Goal: Task Accomplishment & Management: Manage account settings

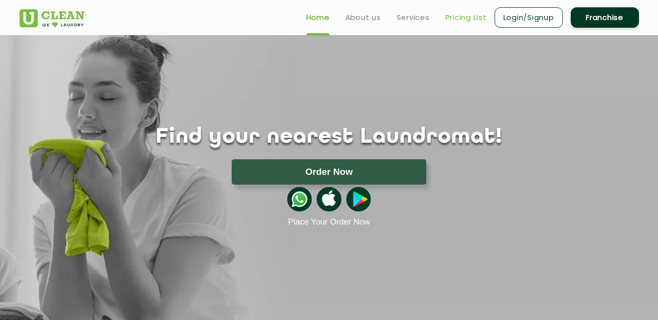
click at [468, 15] on link "Pricing List" at bounding box center [465, 18] width 41 height 12
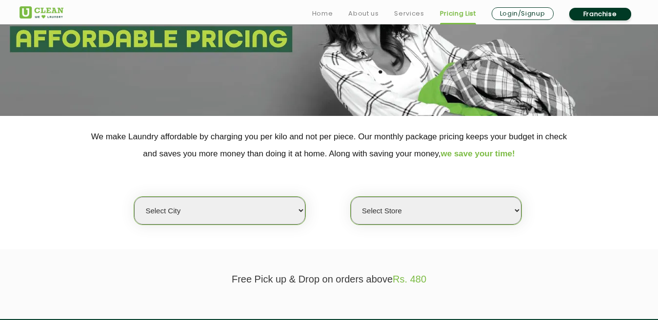
scroll to position [146, 0]
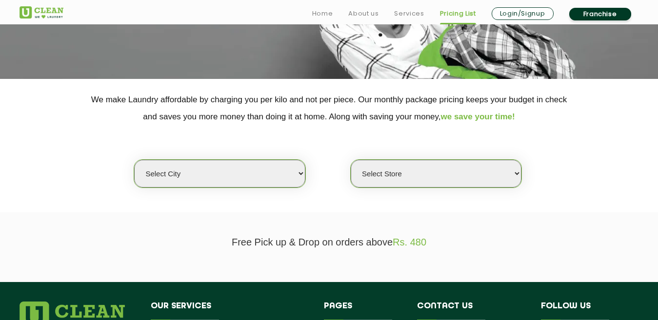
click at [294, 175] on select "Select city [GEOGRAPHIC_DATA] [GEOGRAPHIC_DATA] [GEOGRAPHIC_DATA] [GEOGRAPHIC_D…" at bounding box center [219, 174] width 171 height 28
click at [457, 176] on select "Select Store" at bounding box center [436, 174] width 171 height 28
click at [292, 178] on select "Select city [GEOGRAPHIC_DATA] [GEOGRAPHIC_DATA] [GEOGRAPHIC_DATA] [GEOGRAPHIC_D…" at bounding box center [219, 174] width 171 height 28
select select "65"
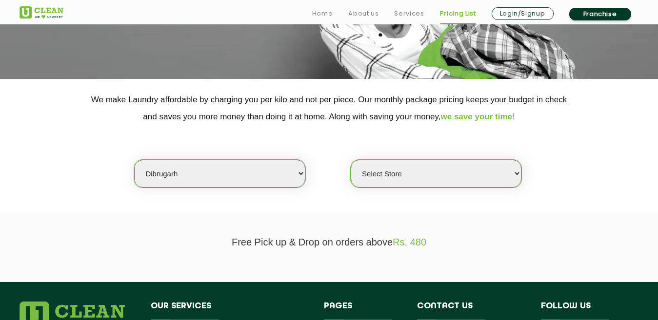
click at [134, 160] on select "Select city [GEOGRAPHIC_DATA] [GEOGRAPHIC_DATA] [GEOGRAPHIC_DATA] [GEOGRAPHIC_D…" at bounding box center [219, 174] width 171 height 28
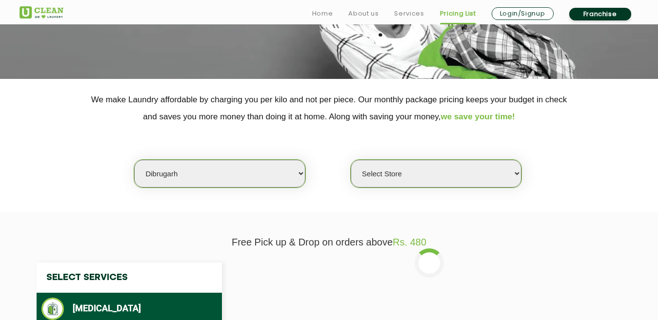
click at [397, 174] on select "Select Store [GEOGRAPHIC_DATA] [GEOGRAPHIC_DATA] [GEOGRAPHIC_DATA]" at bounding box center [436, 174] width 171 height 28
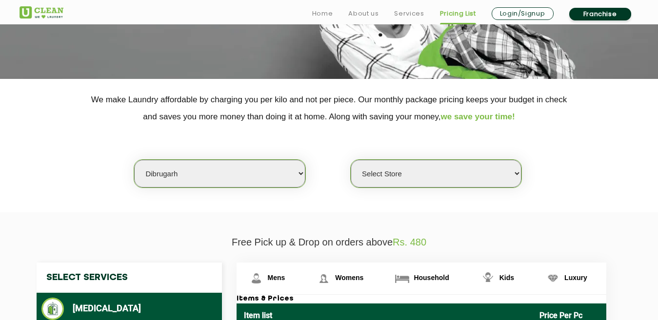
select select "392"
click at [351, 160] on select "Select Store [GEOGRAPHIC_DATA] [GEOGRAPHIC_DATA] [GEOGRAPHIC_DATA]" at bounding box center [436, 174] width 171 height 28
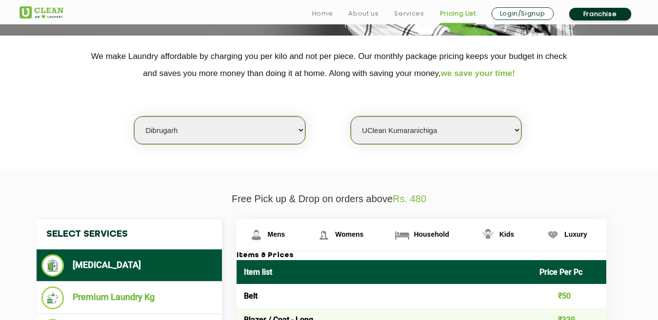
scroll to position [293, 0]
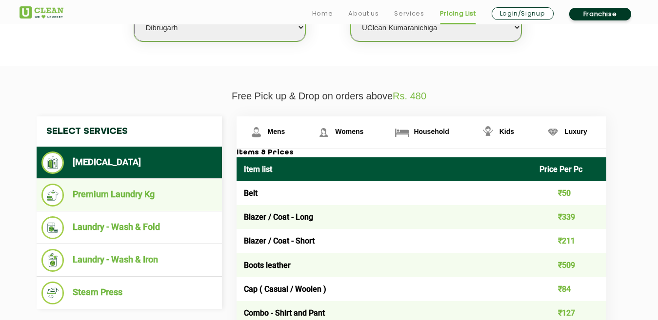
click at [113, 193] on li "Premium Laundry Kg" at bounding box center [129, 195] width 176 height 23
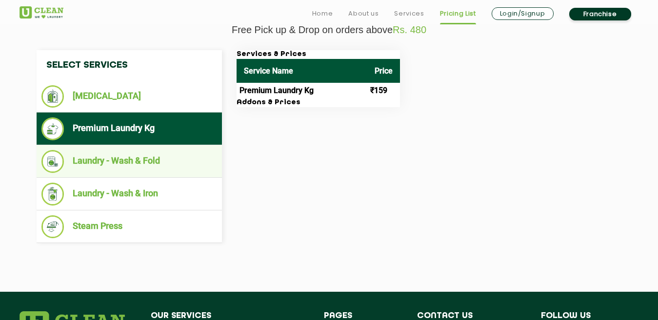
scroll to position [390, 0]
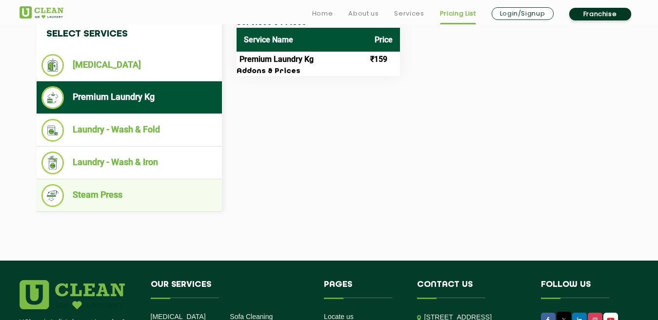
click at [98, 196] on li "Steam Press" at bounding box center [129, 195] width 176 height 23
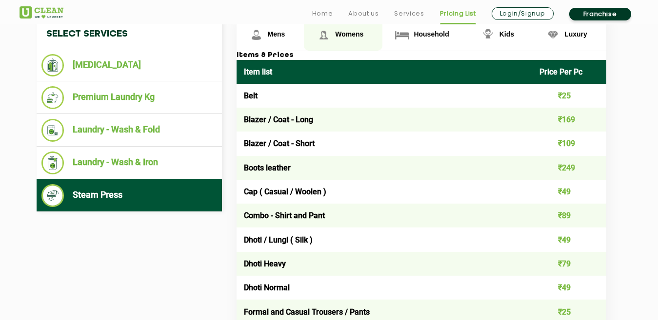
click at [337, 36] on span "Womens" at bounding box center [349, 34] width 28 height 8
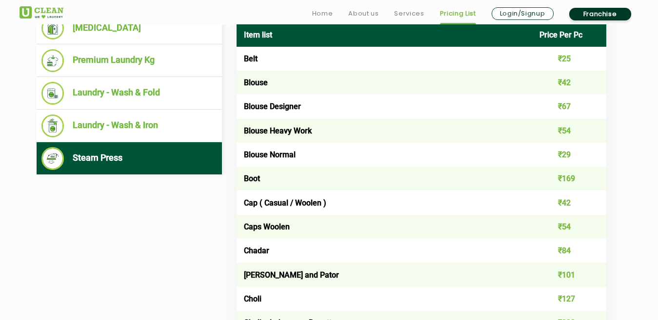
scroll to position [488, 0]
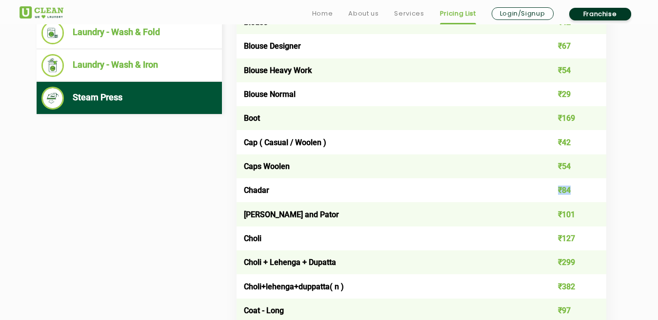
drag, startPoint x: 557, startPoint y: 191, endPoint x: 571, endPoint y: 191, distance: 13.2
click at [571, 191] on td "₹84" at bounding box center [569, 191] width 74 height 24
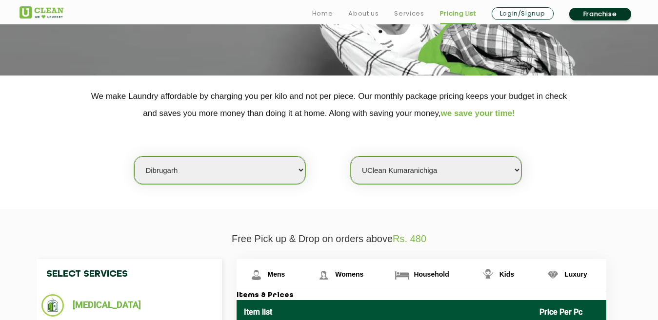
scroll to position [244, 0]
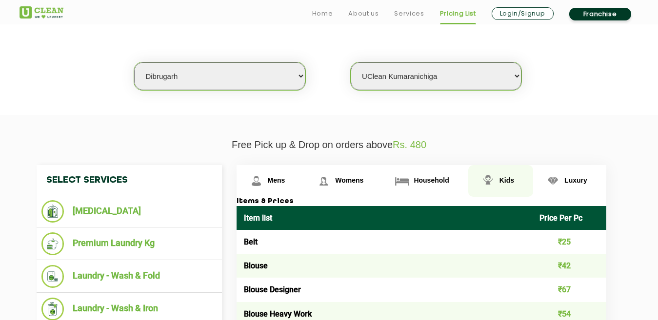
click at [496, 176] on img at bounding box center [487, 181] width 17 height 17
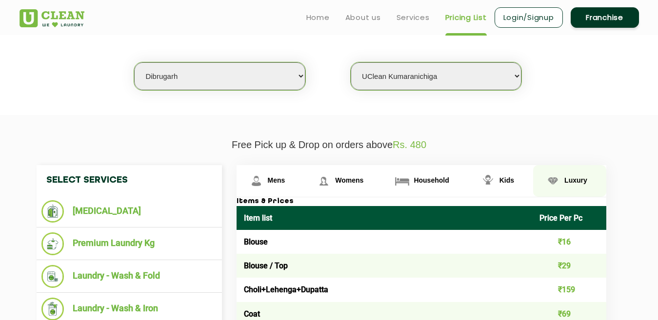
click at [574, 181] on span "Luxury" at bounding box center [575, 181] width 23 height 8
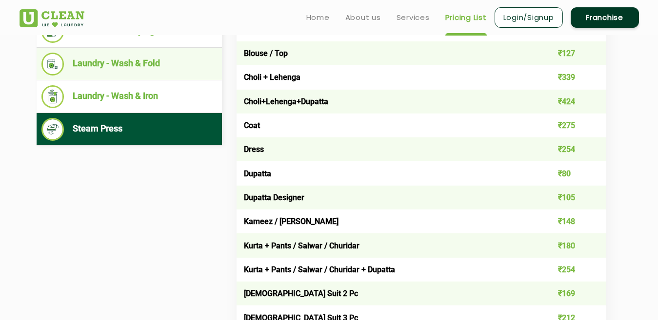
scroll to position [439, 0]
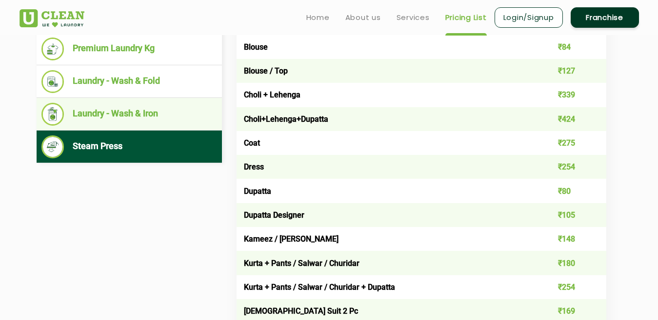
click at [132, 116] on li "Laundry - Wash & Iron" at bounding box center [129, 114] width 176 height 23
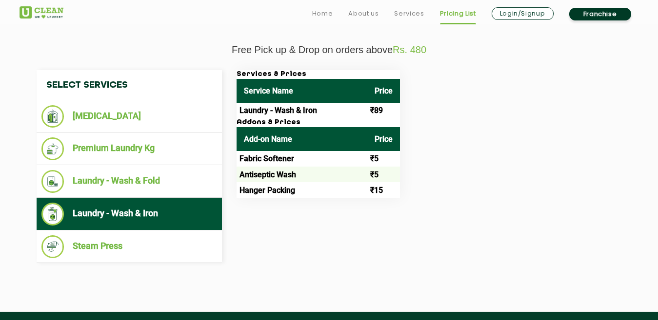
scroll to position [341, 0]
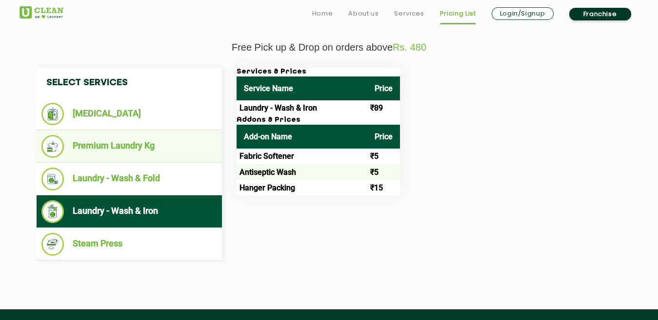
click at [129, 141] on li "Premium Laundry Kg" at bounding box center [129, 146] width 176 height 23
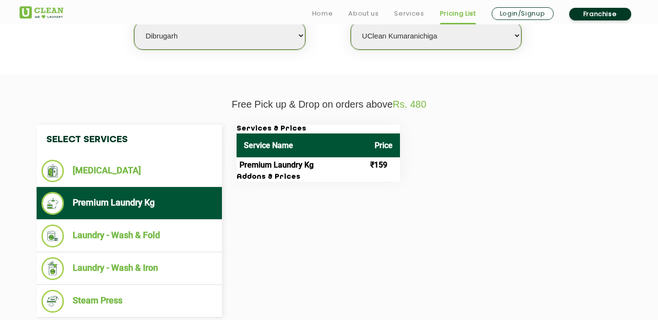
scroll to position [390, 0]
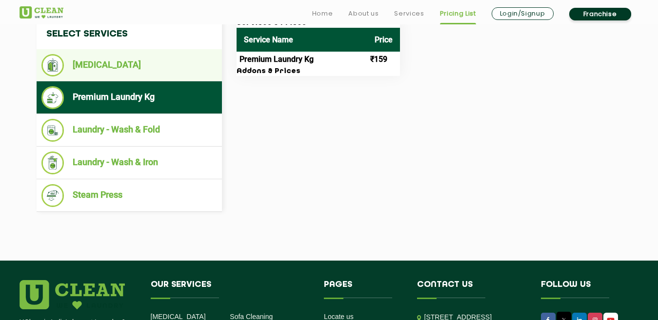
click at [99, 64] on li "[MEDICAL_DATA]" at bounding box center [129, 65] width 176 height 22
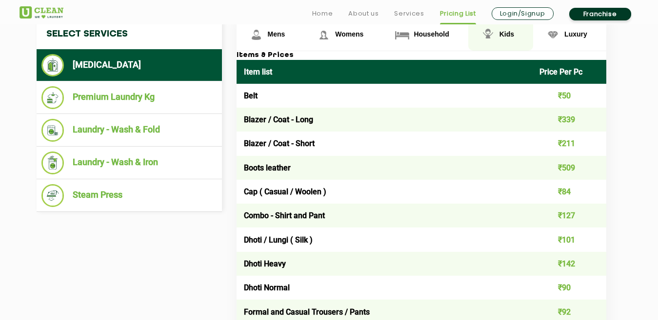
click at [499, 32] on span "Kids" at bounding box center [506, 34] width 15 height 8
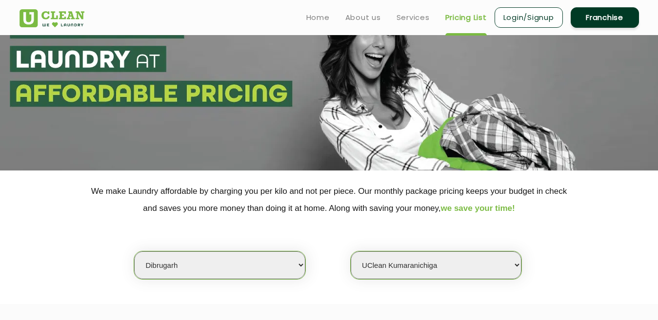
scroll to position [0, 0]
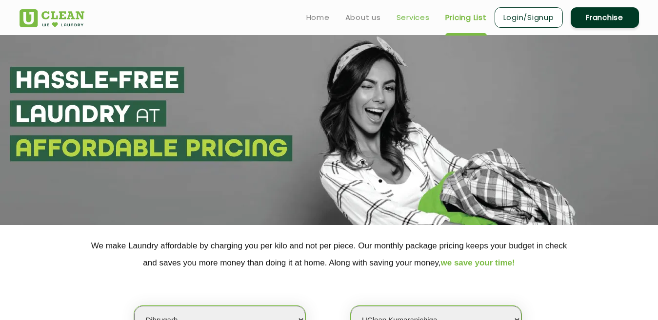
click at [413, 14] on link "Services" at bounding box center [413, 18] width 33 height 12
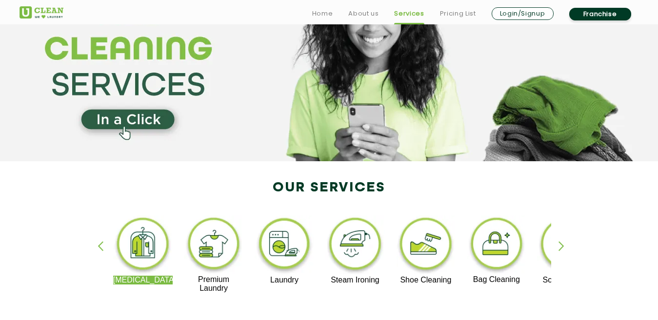
scroll to position [98, 0]
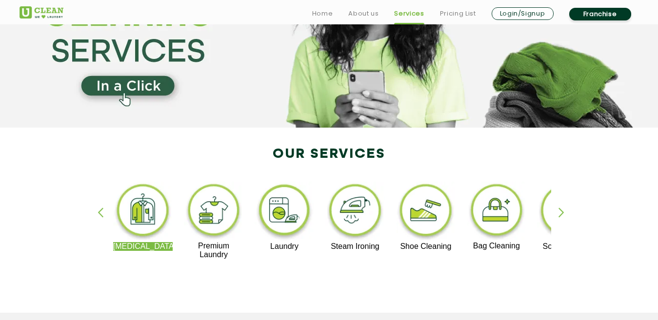
click at [557, 213] on div "[MEDICAL_DATA] Premium Laundry Laundry Steam Ironing Shoe Cleaning Bag Cleaning…" at bounding box center [329, 226] width 634 height 176
click at [561, 213] on div "button" at bounding box center [565, 221] width 15 height 27
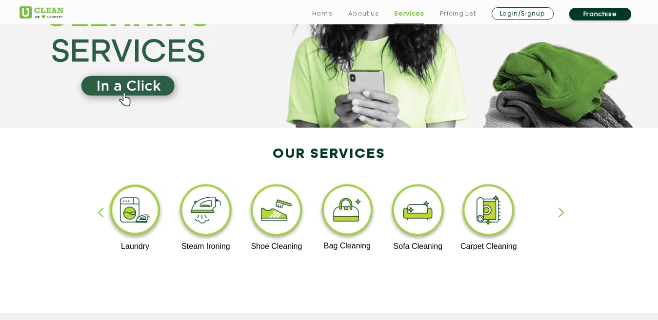
click at [500, 19] on link "Login/Signup" at bounding box center [523, 13] width 62 height 13
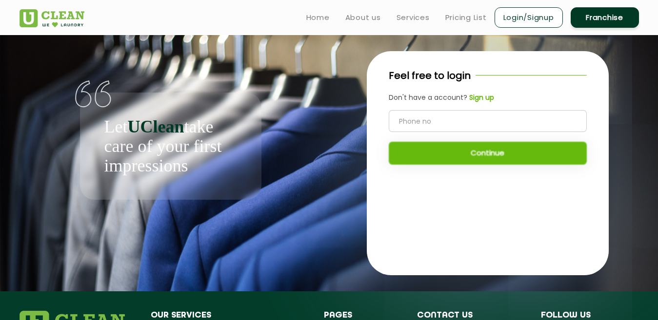
click at [458, 123] on input "tel" at bounding box center [488, 121] width 198 height 22
type input "8011686458"
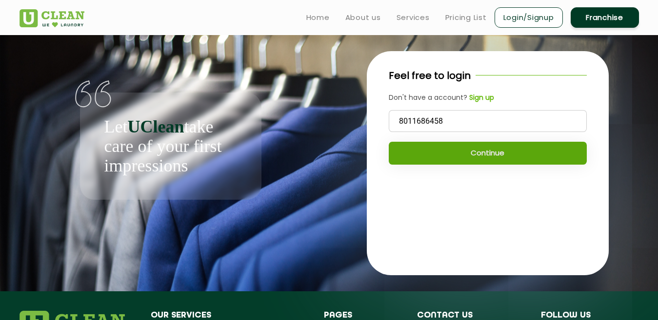
click at [474, 154] on button "Continue" at bounding box center [488, 153] width 198 height 23
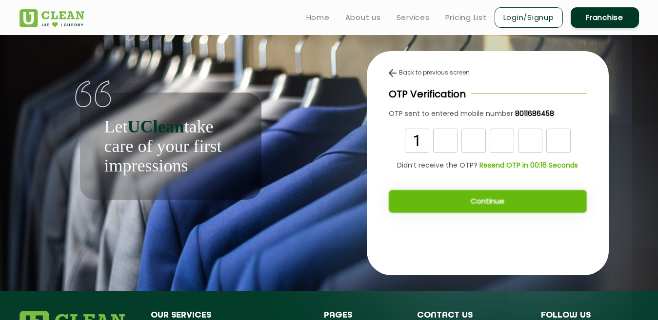
type input "1"
type input "4"
type input "0"
type input "2"
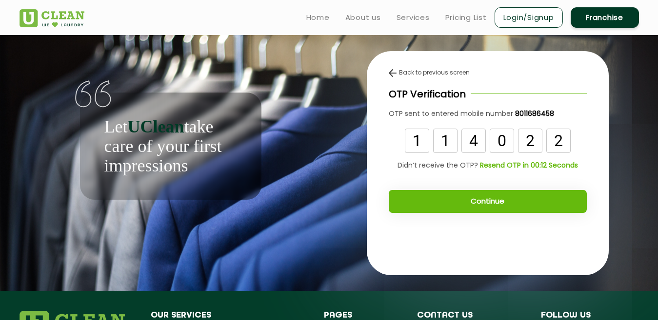
type input "2"
click at [490, 198] on button "Continue" at bounding box center [488, 201] width 198 height 23
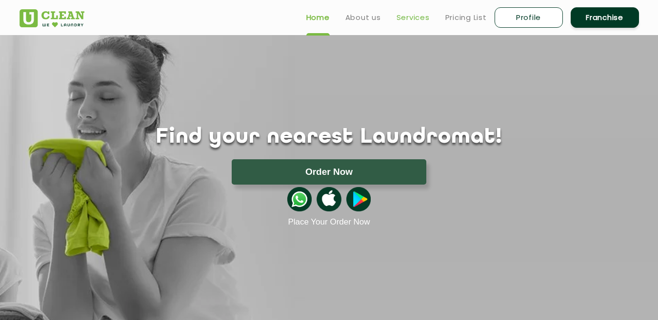
click at [418, 16] on link "Services" at bounding box center [413, 18] width 33 height 12
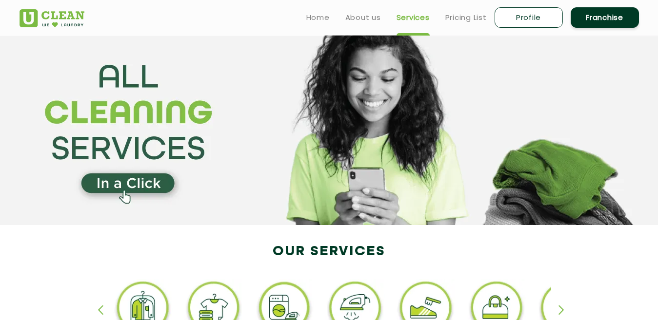
click at [537, 21] on link "Profile" at bounding box center [529, 17] width 68 height 20
select select
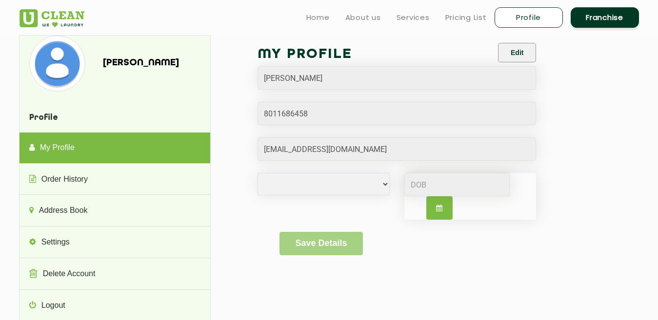
click at [379, 183] on select "Male Female i'd rather not say" at bounding box center [324, 184] width 132 height 22
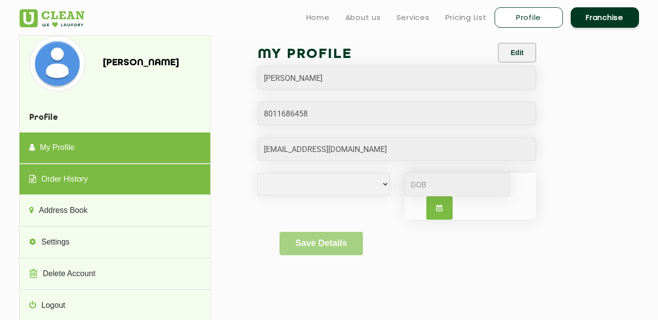
click at [83, 177] on link "Order History" at bounding box center [115, 179] width 191 height 31
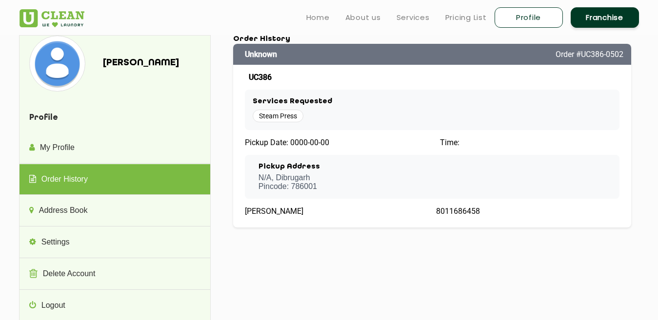
click at [268, 101] on h3 "Services Requested" at bounding box center [432, 102] width 359 height 9
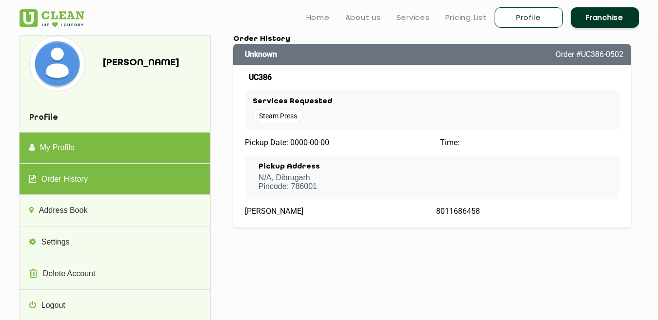
click at [60, 145] on link "My Profile" at bounding box center [115, 148] width 191 height 31
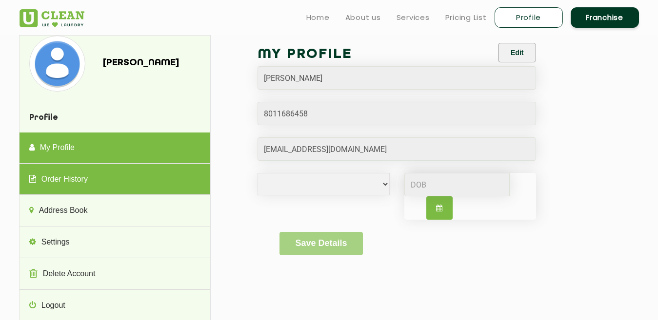
click at [58, 184] on link "Order History" at bounding box center [115, 179] width 191 height 31
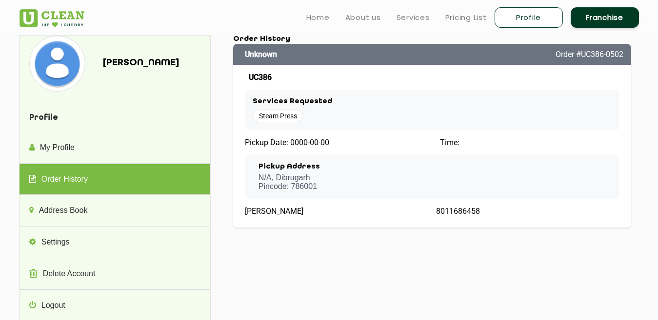
click at [304, 141] on span "Pickup Date: 0000-00-00" at bounding box center [287, 142] width 84 height 9
drag, startPoint x: 292, startPoint y: 143, endPoint x: 323, endPoint y: 143, distance: 31.2
click at [323, 143] on span "Pickup Date: 0000-00-00" at bounding box center [287, 142] width 84 height 9
click at [344, 147] on div "Pickup Date: 0000-00-00" at bounding box center [336, 142] width 183 height 9
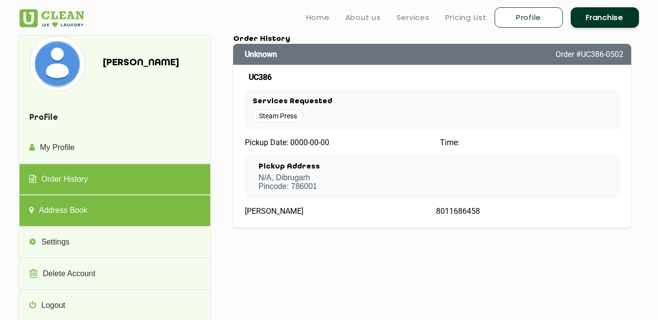
click at [49, 213] on link "Address Book" at bounding box center [115, 211] width 191 height 31
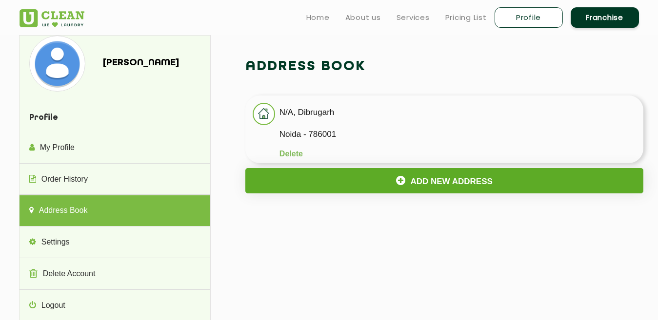
click at [443, 182] on button "Add New Address" at bounding box center [444, 180] width 398 height 25
select select
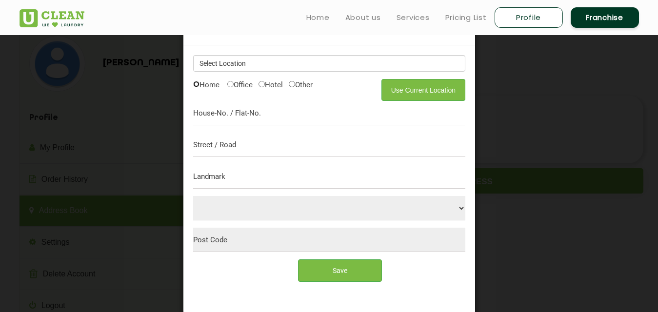
click at [194, 84] on input "Home" at bounding box center [196, 84] width 6 height 6
radio input "true"
click at [217, 113] on input "text" at bounding box center [329, 113] width 272 height 24
type input "165"
click at [206, 146] on input "text" at bounding box center [329, 145] width 272 height 24
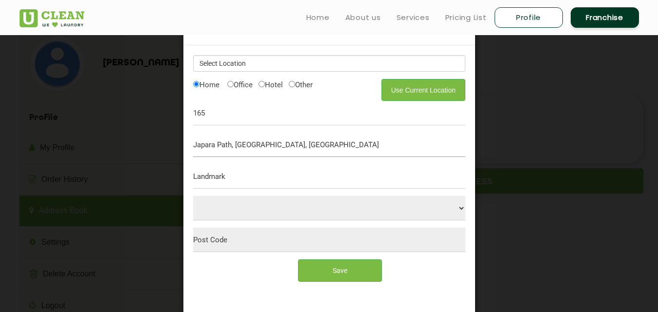
type input "Japara Path, Godapani, Udaipur"
click at [227, 179] on input "text" at bounding box center [329, 176] width 272 height 24
type input "Godapani Overbridge"
click at [216, 244] on input "text" at bounding box center [329, 240] width 272 height 24
click at [279, 180] on input "Godapani Overbridge" at bounding box center [329, 176] width 272 height 24
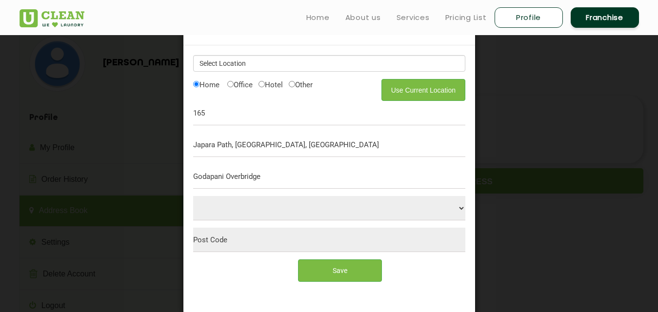
click at [221, 241] on input "text" at bounding box center [329, 240] width 272 height 24
click at [343, 277] on input "Save" at bounding box center [339, 270] width 83 height 22
click at [279, 174] on input "Godapani Overbridge" at bounding box center [329, 176] width 272 height 24
click at [526, 21] on link "Profile" at bounding box center [529, 17] width 68 height 20
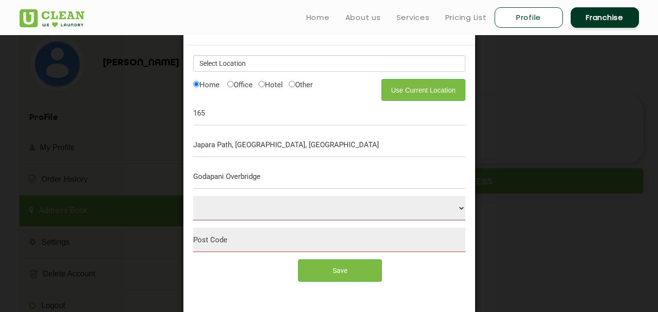
click at [502, 98] on div "Add New Address × Use Current Location Home Office Hotel Other Home 165 Japara …" at bounding box center [329, 156] width 658 height 312
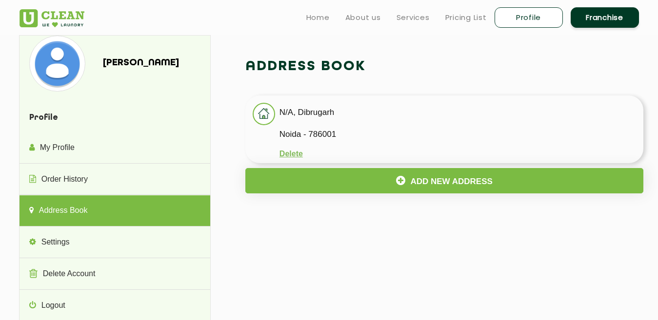
click at [289, 155] on button "Delete" at bounding box center [290, 154] width 23 height 9
click at [291, 152] on button "Delete" at bounding box center [290, 154] width 23 height 9
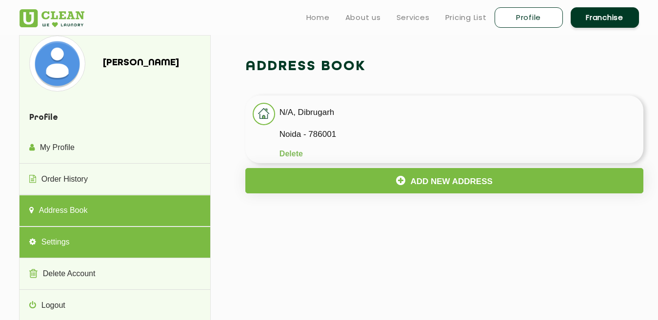
click at [58, 247] on link "Settings" at bounding box center [115, 242] width 191 height 31
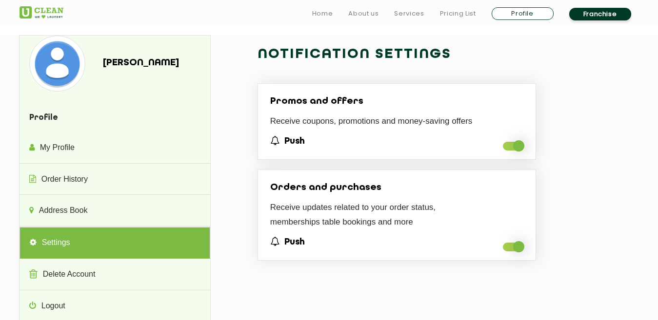
scroll to position [49, 0]
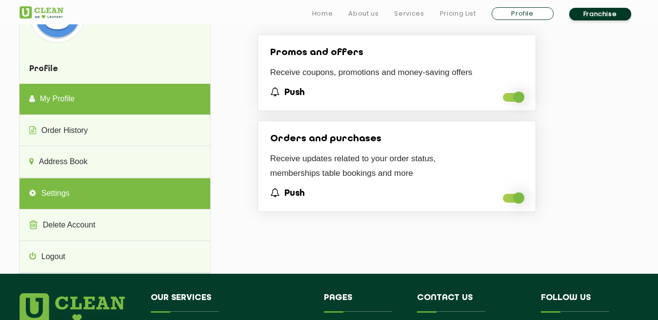
click at [67, 91] on link "My Profile" at bounding box center [115, 99] width 191 height 31
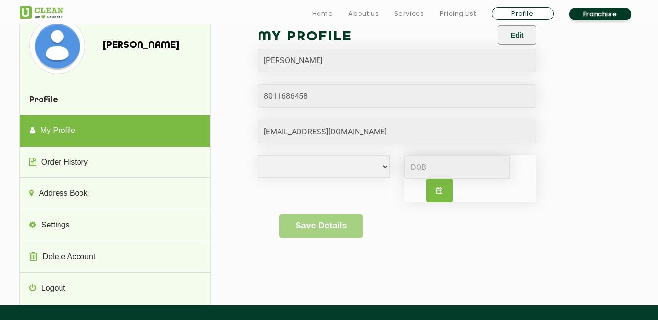
scroll to position [0, 0]
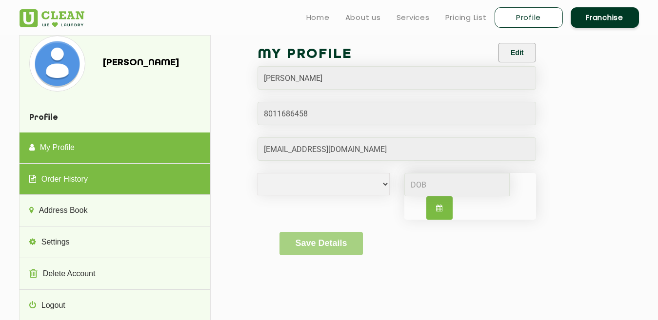
click at [90, 176] on link "Order History" at bounding box center [115, 179] width 191 height 31
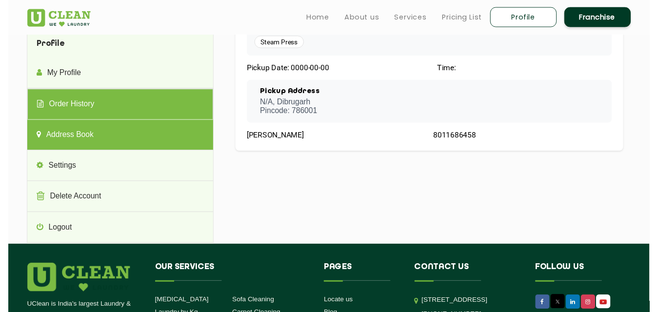
scroll to position [195, 0]
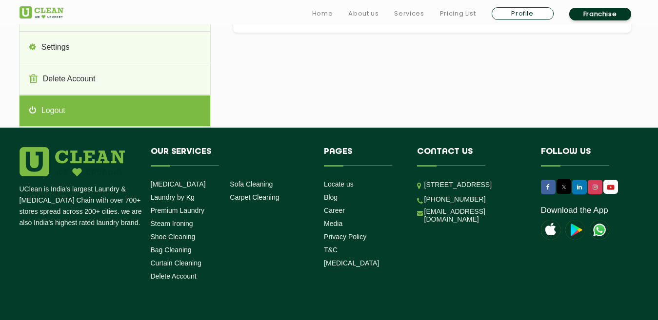
click at [50, 111] on link "Logout" at bounding box center [115, 111] width 191 height 31
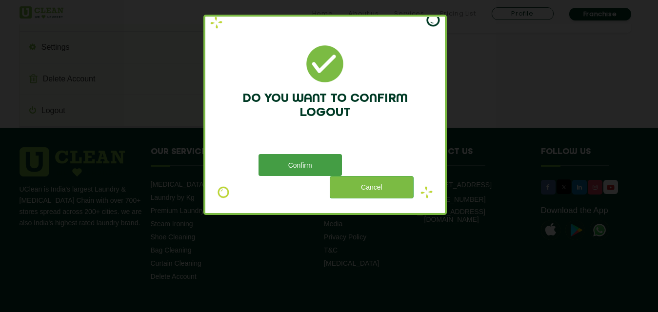
click at [298, 165] on button "Confirm" at bounding box center [299, 165] width 83 height 22
